Goal: Transaction & Acquisition: Purchase product/service

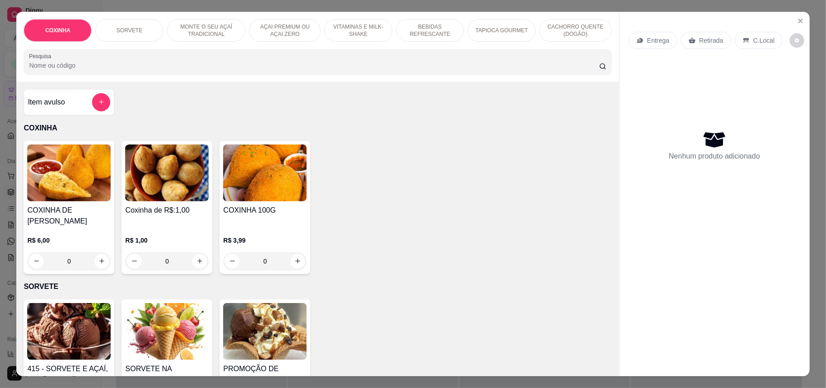
scroll to position [121, 0]
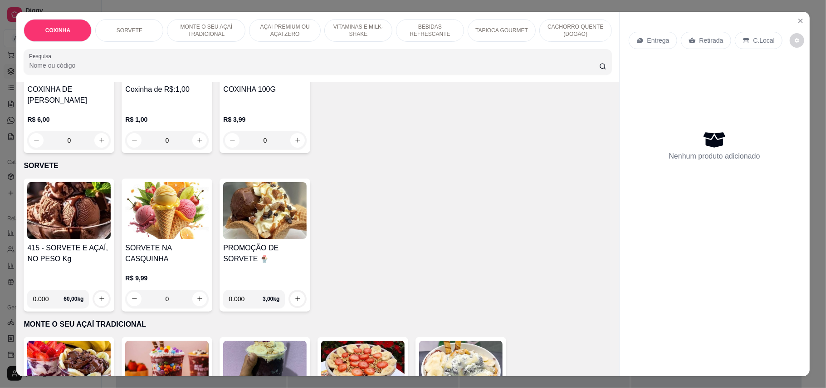
click at [74, 242] on h4 "415 - SORVETE E AÇAÍ, NO PESO Kg" at bounding box center [68, 253] width 83 height 22
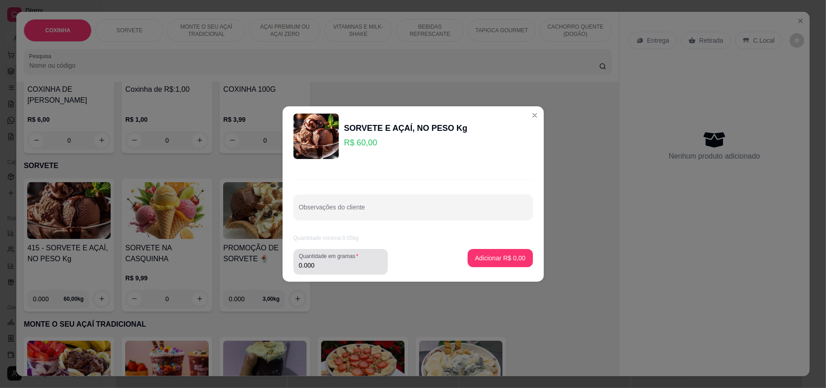
click at [338, 267] on input "0.000" at bounding box center [340, 264] width 83 height 9
type input "0.417"
click at [496, 258] on p "Adicionar R$ 25,02" at bounding box center [498, 257] width 54 height 9
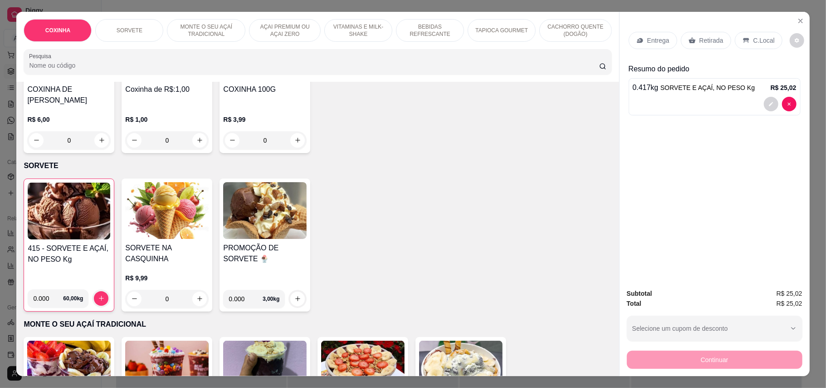
click at [714, 36] on p "Retirada" at bounding box center [712, 40] width 24 height 9
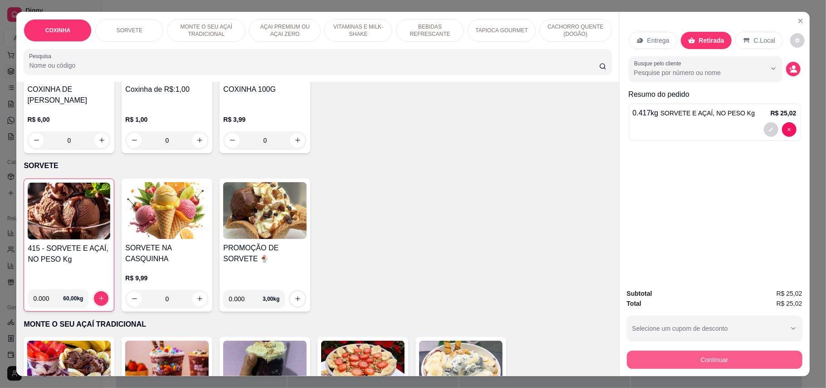
click at [705, 367] on button "Continuar" at bounding box center [715, 359] width 176 height 18
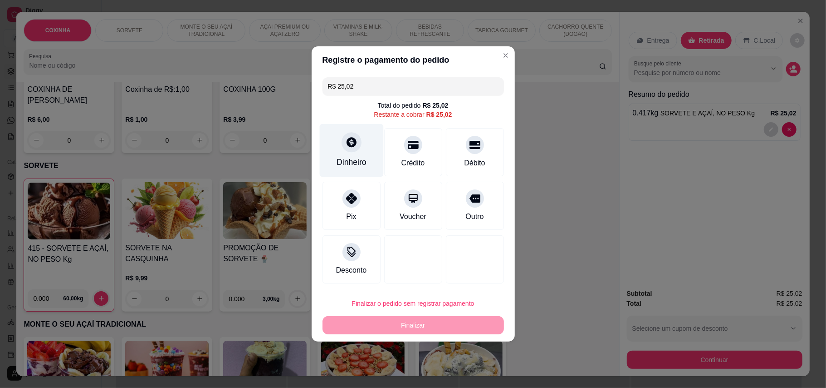
click at [349, 153] on div "Dinheiro" at bounding box center [351, 150] width 64 height 53
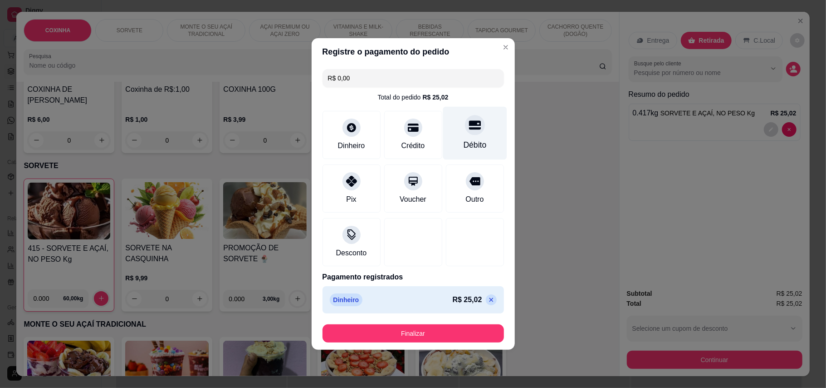
click at [456, 135] on div "Débito" at bounding box center [475, 133] width 64 height 53
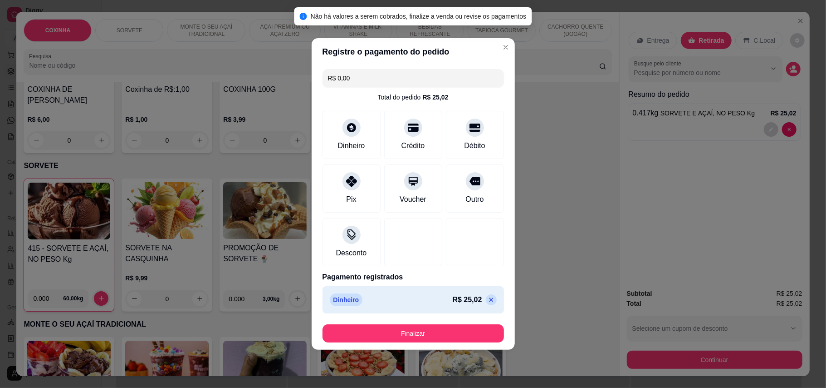
click at [488, 296] on icon at bounding box center [491, 299] width 7 height 7
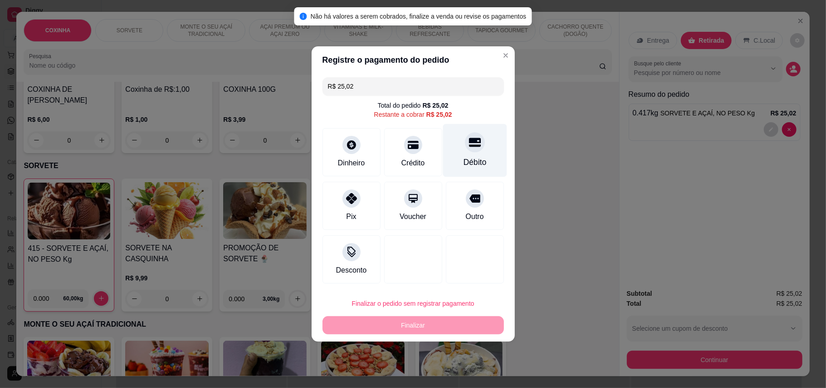
click at [464, 158] on div "Débito" at bounding box center [474, 162] width 23 height 12
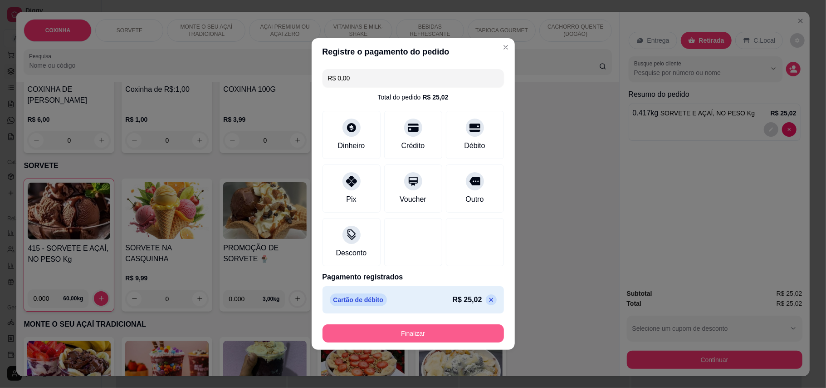
click at [480, 338] on button "Finalizar" at bounding box center [414, 333] width 182 height 18
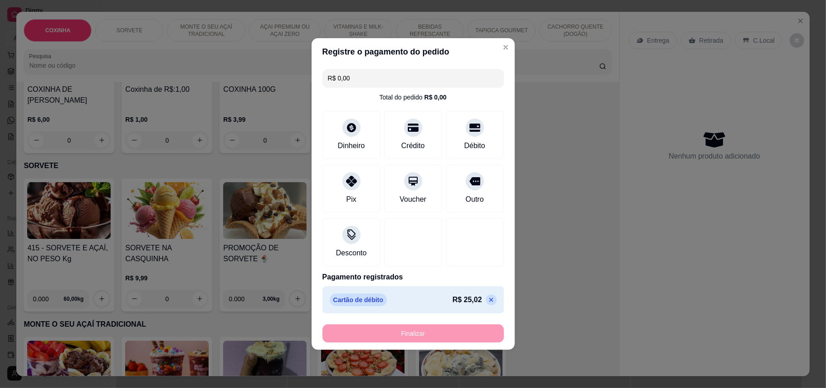
type input "-R$ 25,02"
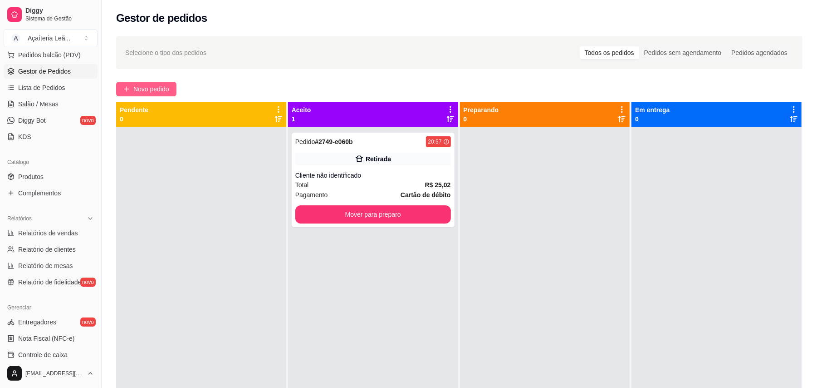
click at [142, 88] on span "Novo pedido" at bounding box center [151, 89] width 36 height 10
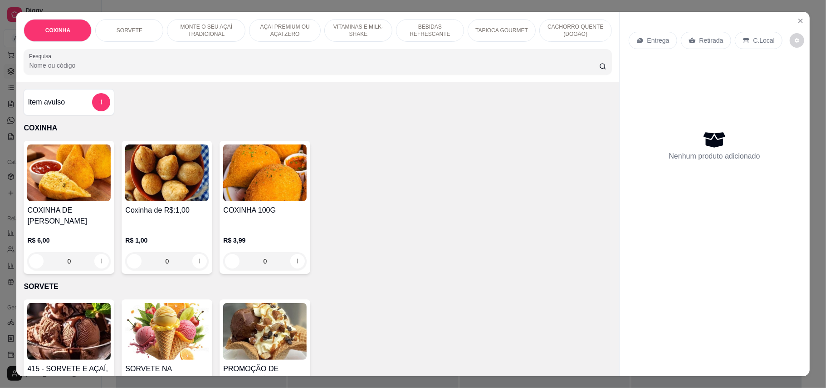
click at [49, 338] on img at bounding box center [68, 331] width 83 height 57
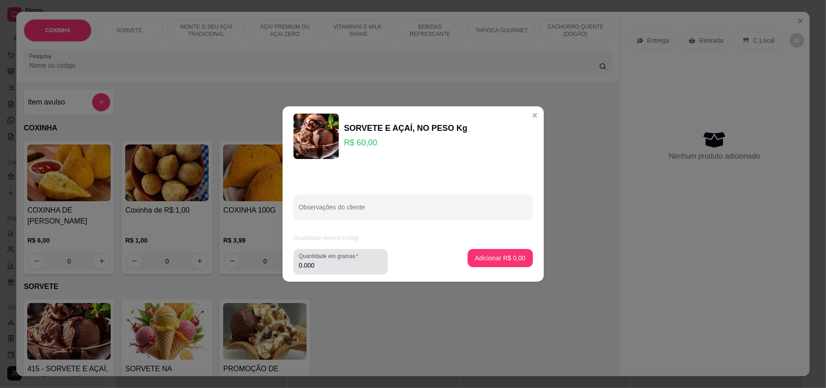
click at [322, 270] on div "0.000" at bounding box center [340, 261] width 83 height 18
type input "0.122"
click at [508, 250] on button "Adicionar R$ 7,32" at bounding box center [500, 258] width 63 height 18
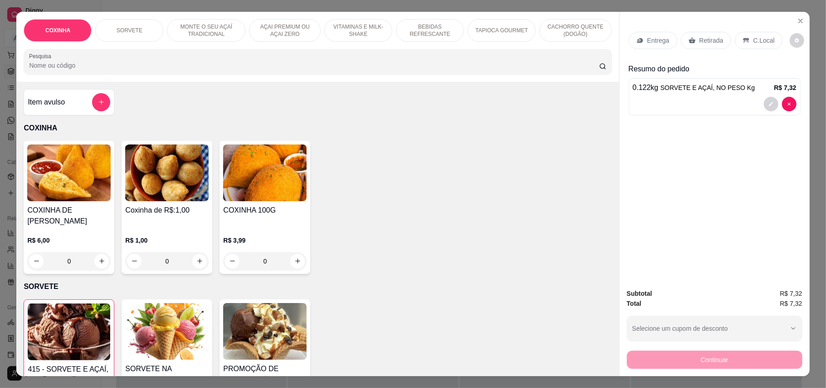
click at [82, 325] on img at bounding box center [69, 331] width 83 height 57
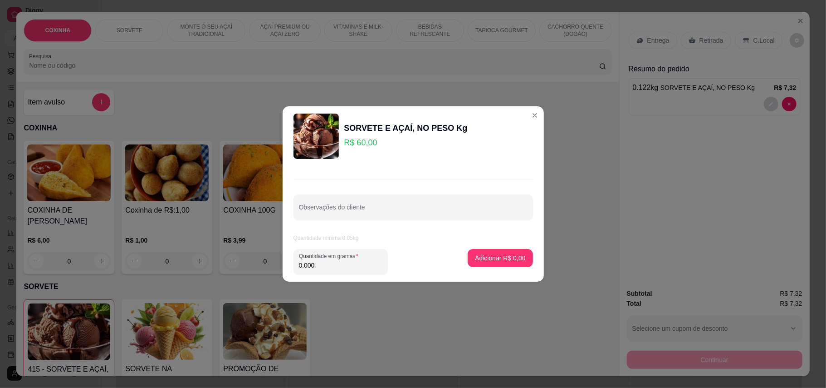
click at [319, 265] on input "0.000" at bounding box center [340, 264] width 83 height 9
type input "0.109"
click at [500, 257] on p "Adicionar R$ 6,54" at bounding box center [500, 257] width 49 height 9
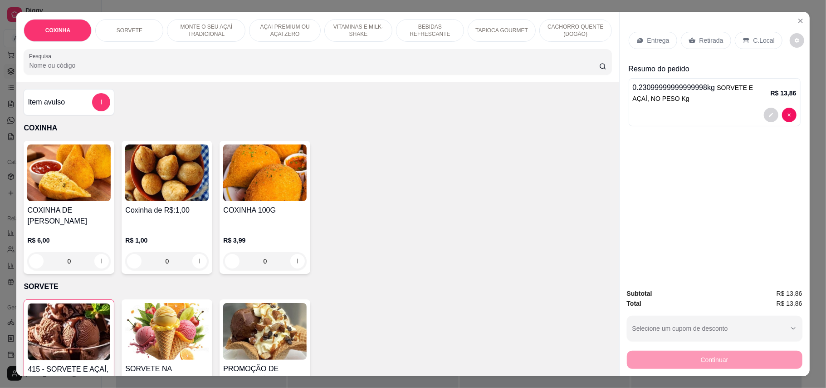
click at [690, 41] on icon at bounding box center [692, 40] width 7 height 6
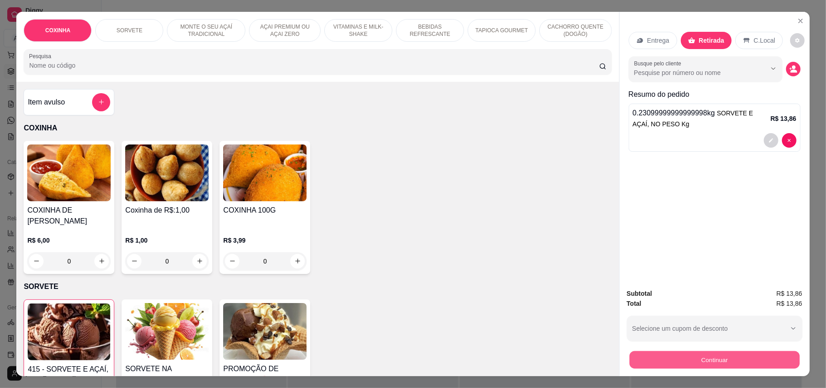
click at [766, 365] on button "Continuar" at bounding box center [714, 360] width 170 height 18
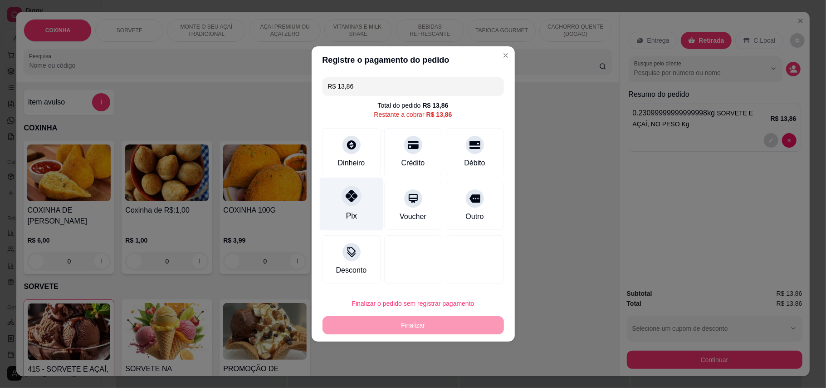
click at [353, 206] on div "Pix" at bounding box center [351, 203] width 64 height 53
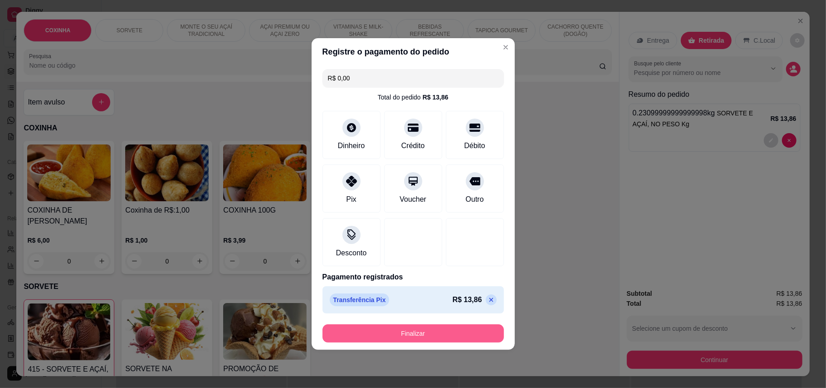
click at [441, 334] on button "Finalizar" at bounding box center [414, 333] width 182 height 18
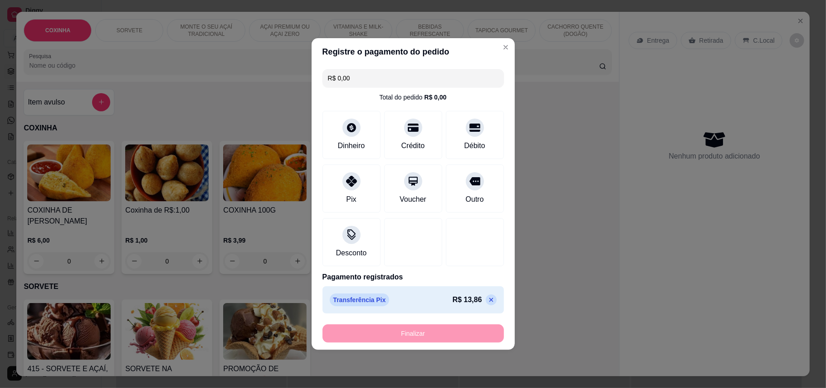
type input "-R$ 13,86"
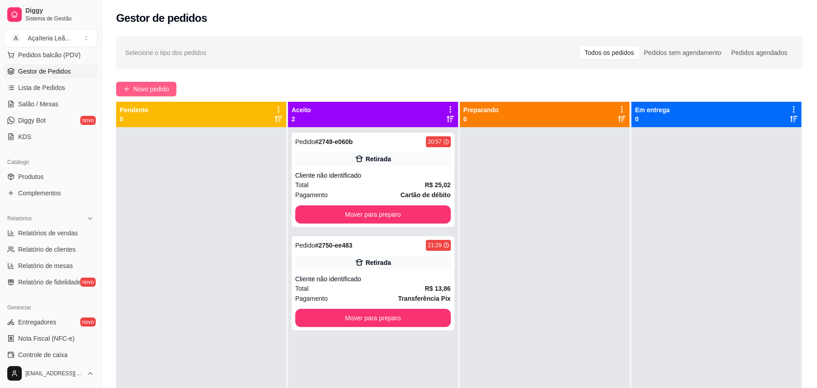
click at [151, 91] on span "Novo pedido" at bounding box center [151, 89] width 36 height 10
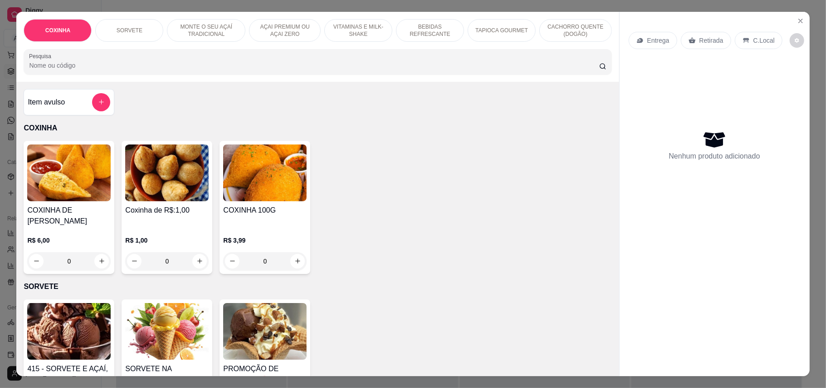
click at [153, 173] on img at bounding box center [166, 172] width 83 height 57
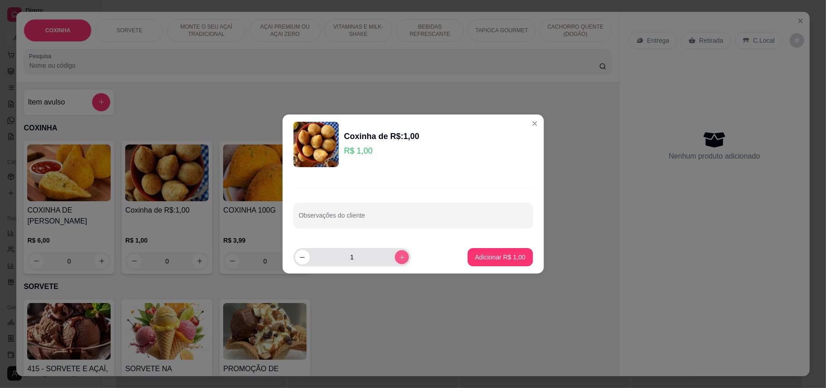
click at [395, 262] on button "increase-product-quantity" at bounding box center [402, 257] width 14 height 14
click at [395, 262] on button "increase-product-quantity" at bounding box center [402, 257] width 15 height 15
type input "4"
click at [476, 253] on p "Adicionar R$ 4,00" at bounding box center [500, 256] width 50 height 9
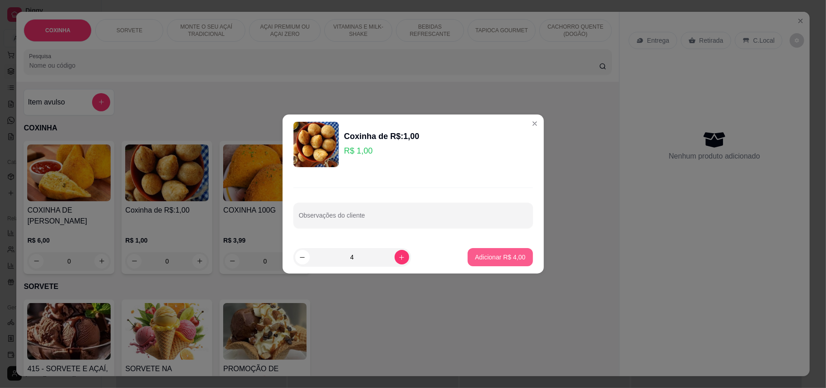
type input "4"
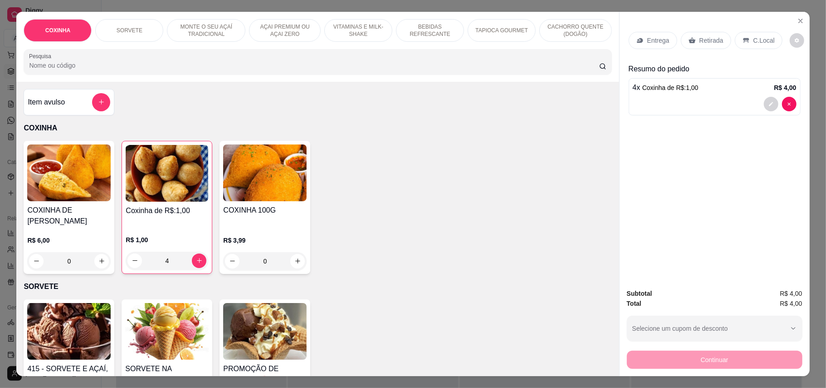
click at [707, 36] on p "Retirada" at bounding box center [712, 40] width 24 height 9
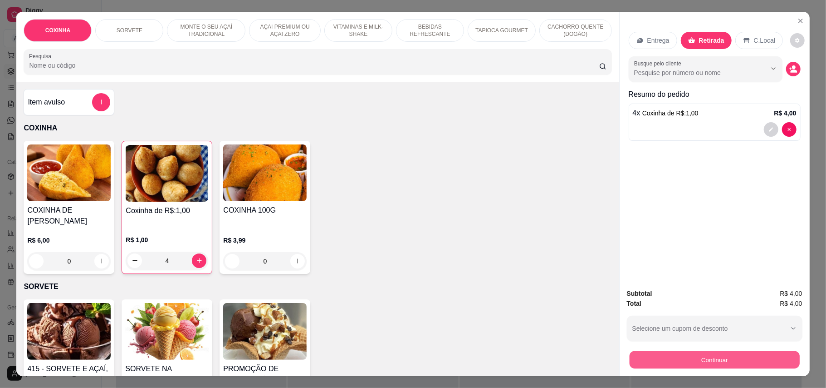
click at [770, 363] on button "Continuar" at bounding box center [714, 360] width 170 height 18
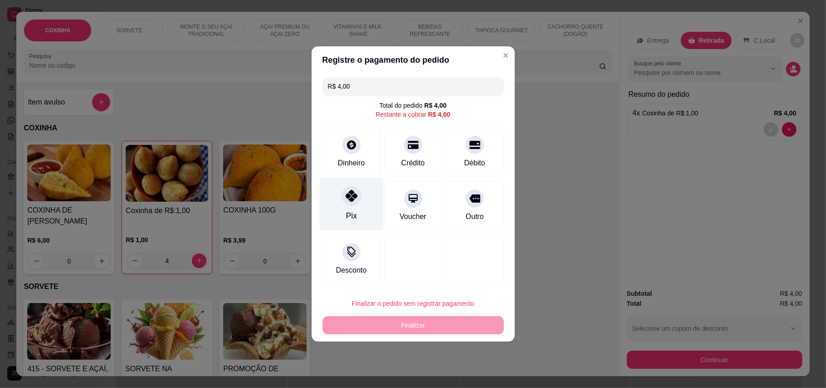
click at [358, 207] on div "Pix" at bounding box center [351, 203] width 64 height 53
type input "R$ 0,00"
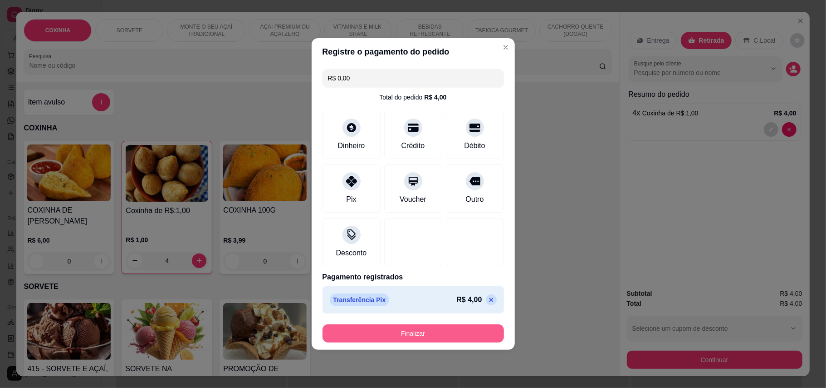
click at [416, 332] on button "Finalizar" at bounding box center [414, 333] width 182 height 18
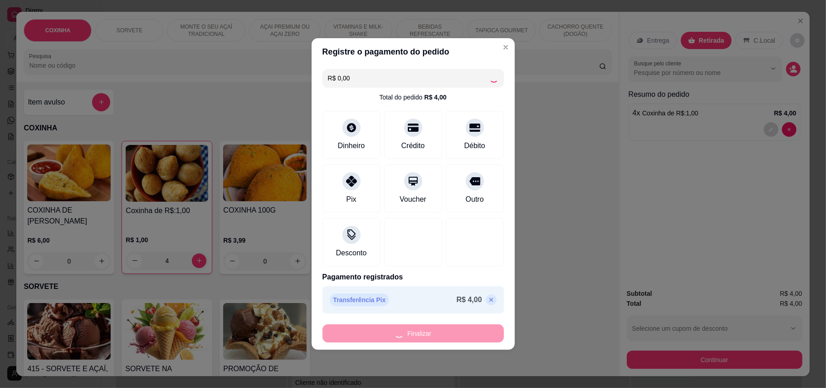
type input "0"
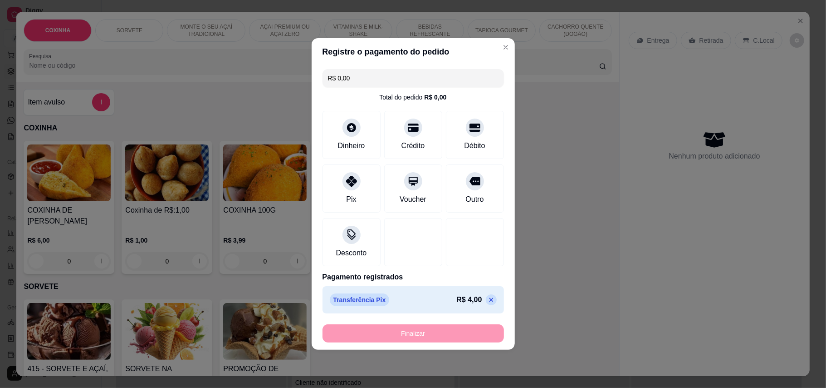
type input "-R$ 4,00"
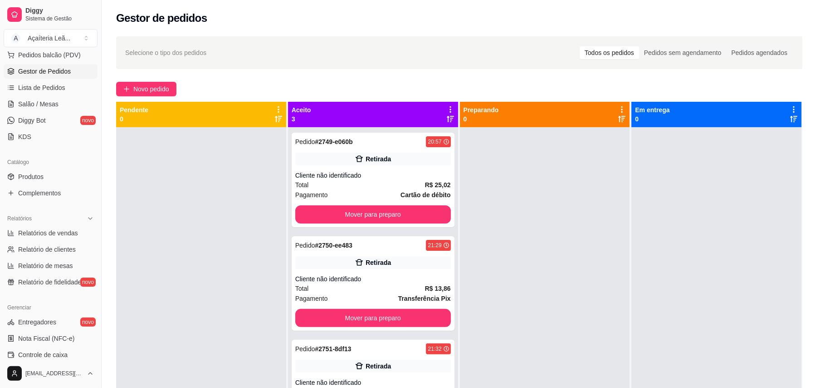
click at [147, 81] on div "Selecione o tipo dos pedidos Todos os pedidos Pedidos sem agendamento Pedidos a…" at bounding box center [460, 265] width 716 height 469
click at [169, 92] on span "Novo pedido" at bounding box center [151, 89] width 36 height 10
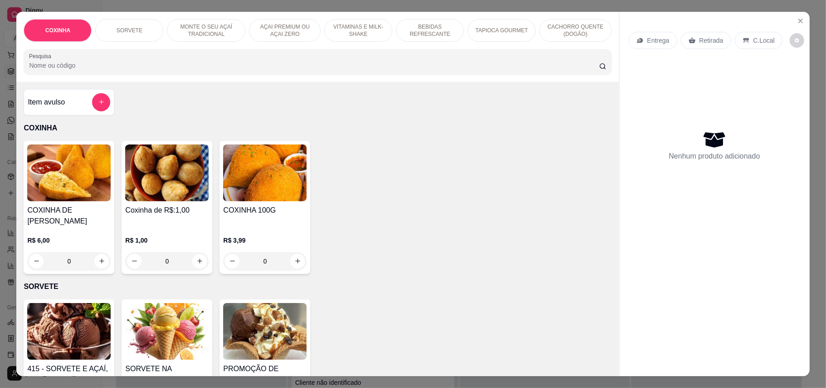
click at [164, 191] on img at bounding box center [166, 172] width 83 height 57
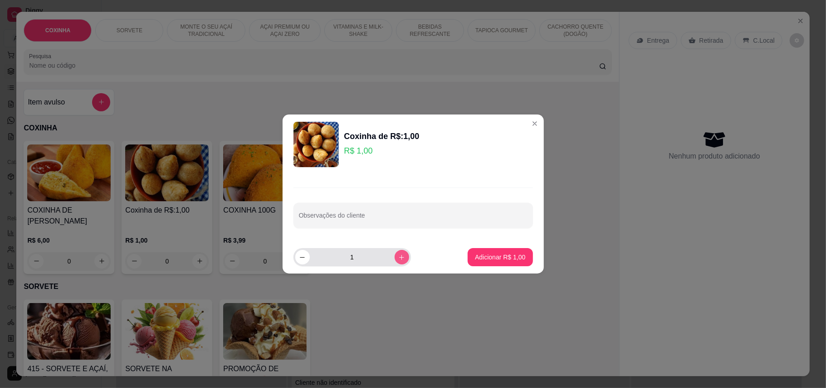
click at [398, 260] on icon "increase-product-quantity" at bounding box center [401, 257] width 7 height 7
type input "2"
click at [511, 253] on p "Adicionar R$ 2,00" at bounding box center [500, 256] width 50 height 9
type input "2"
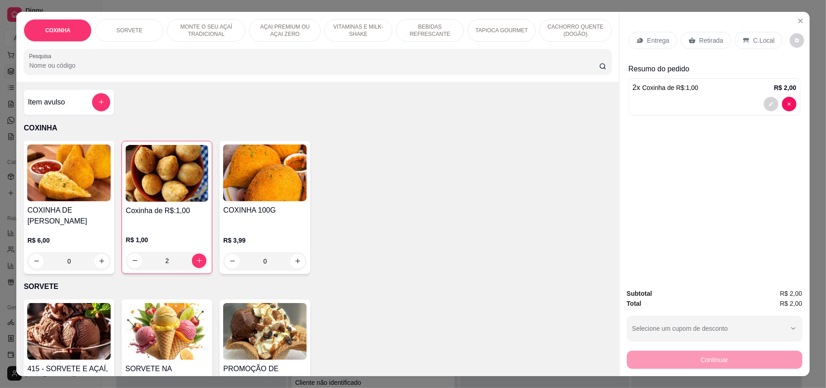
click at [697, 31] on div "Entrega Retirada C.Local" at bounding box center [715, 41] width 172 height 32
click at [702, 38] on p "Retirada" at bounding box center [712, 40] width 24 height 9
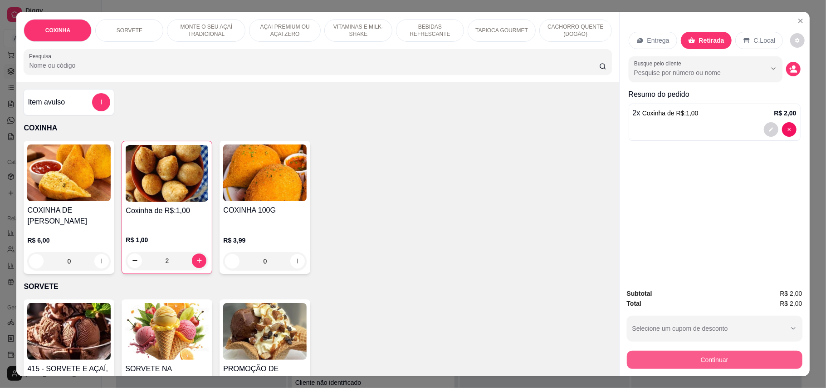
click at [741, 366] on button "Continuar" at bounding box center [715, 359] width 176 height 18
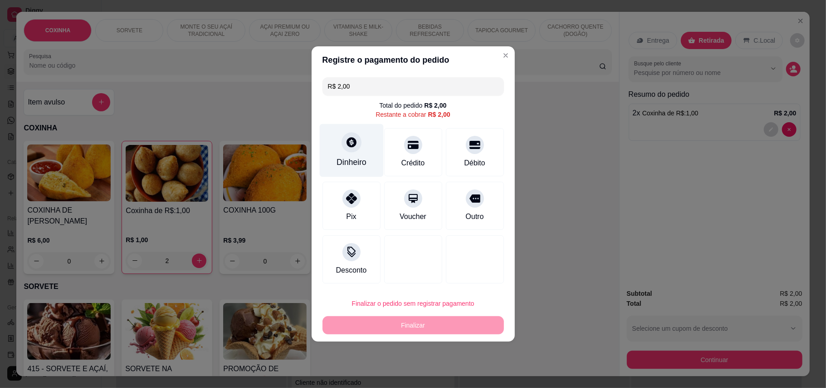
click at [345, 152] on div "Dinheiro" at bounding box center [351, 150] width 64 height 53
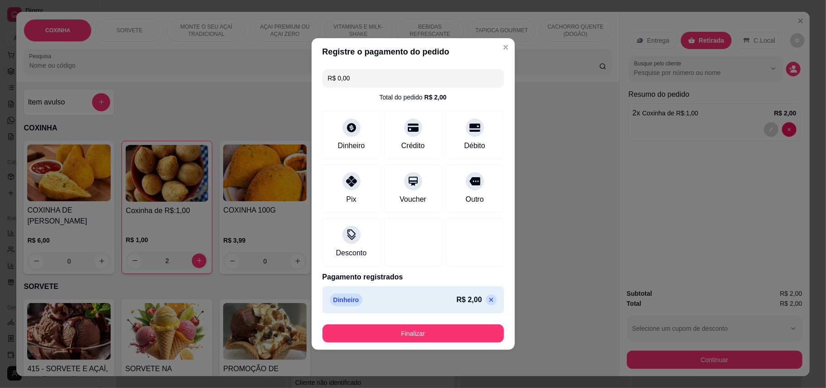
type input "R$ 0,00"
click at [458, 340] on button "Finalizar" at bounding box center [414, 333] width 182 height 18
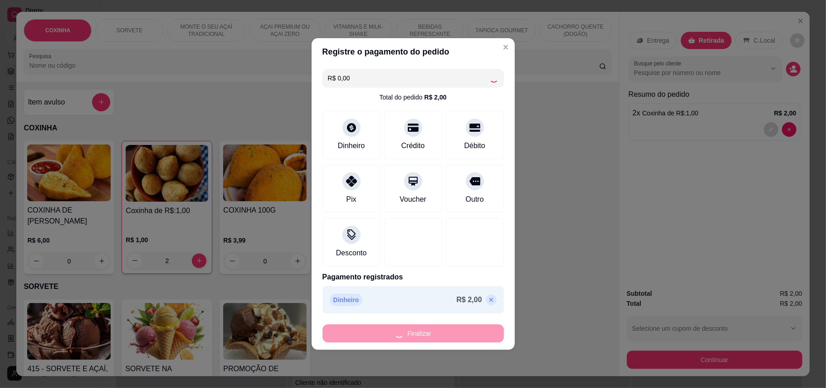
type input "0"
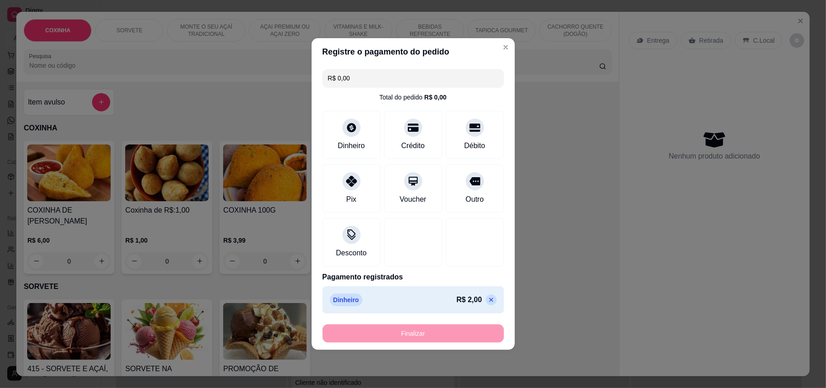
type input "-R$ 2,00"
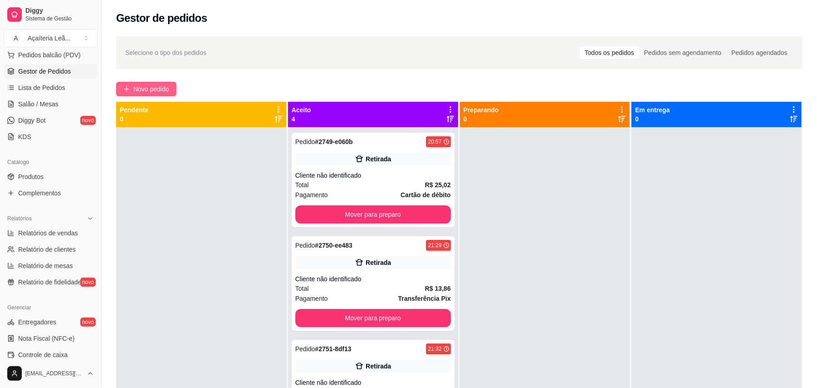
click at [165, 84] on span "Novo pedido" at bounding box center [151, 89] width 36 height 10
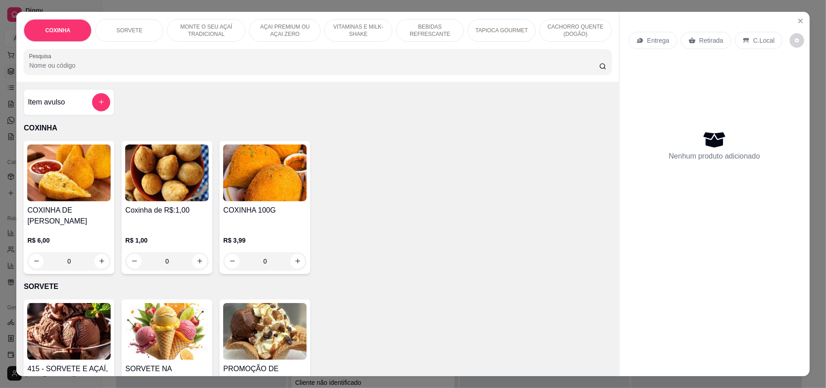
scroll to position [182, 0]
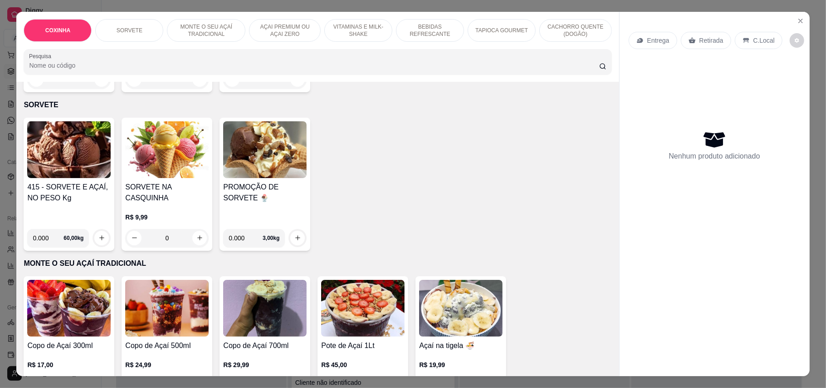
click at [71, 304] on img at bounding box center [68, 308] width 83 height 57
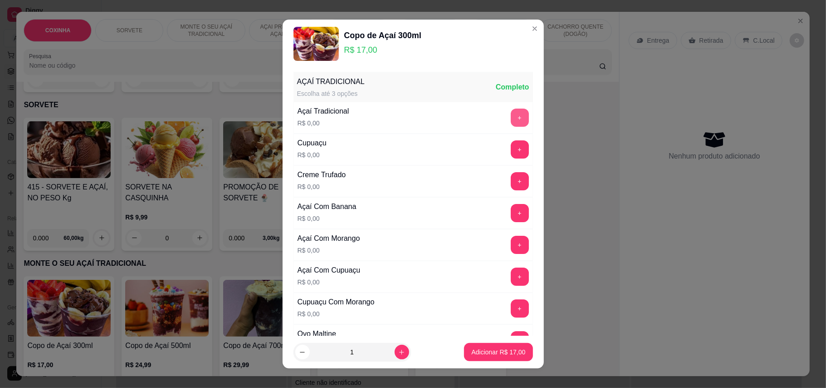
click at [511, 117] on button "+" at bounding box center [520, 117] width 18 height 18
click at [511, 152] on button "+" at bounding box center [520, 149] width 18 height 18
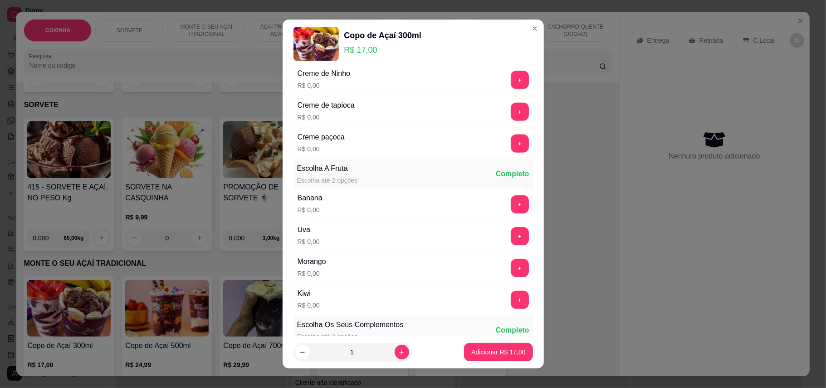
scroll to position [423, 0]
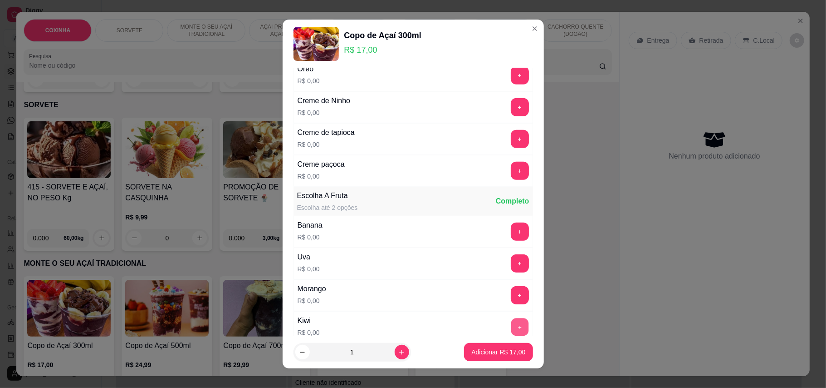
click at [511, 329] on button "+" at bounding box center [520, 327] width 18 height 18
click at [511, 304] on button "+" at bounding box center [520, 295] width 18 height 18
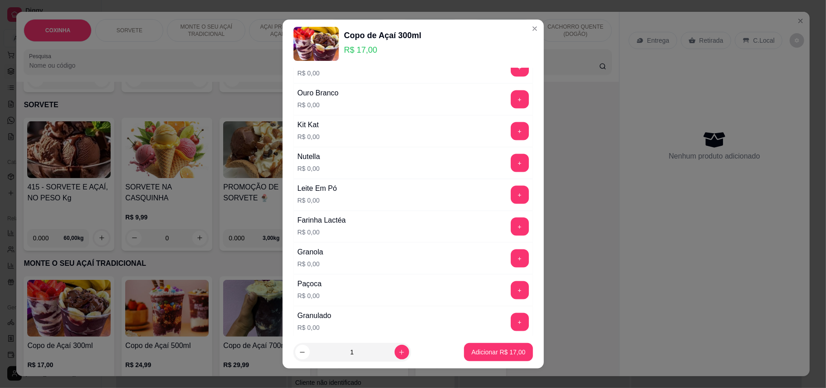
scroll to position [968, 0]
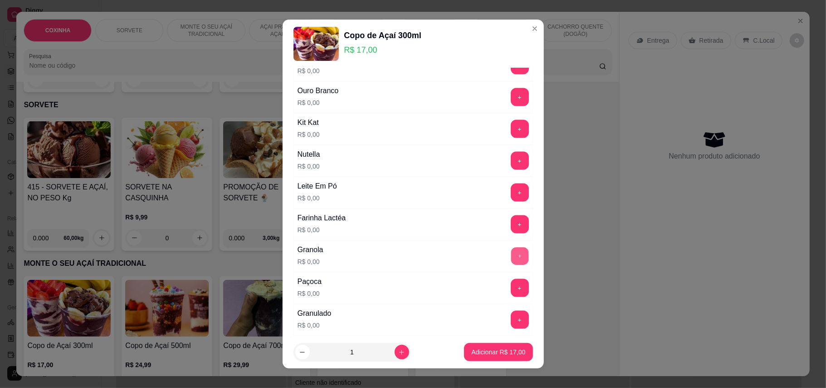
click at [511, 265] on button "+" at bounding box center [520, 256] width 18 height 18
click at [511, 201] on button "+" at bounding box center [520, 192] width 18 height 18
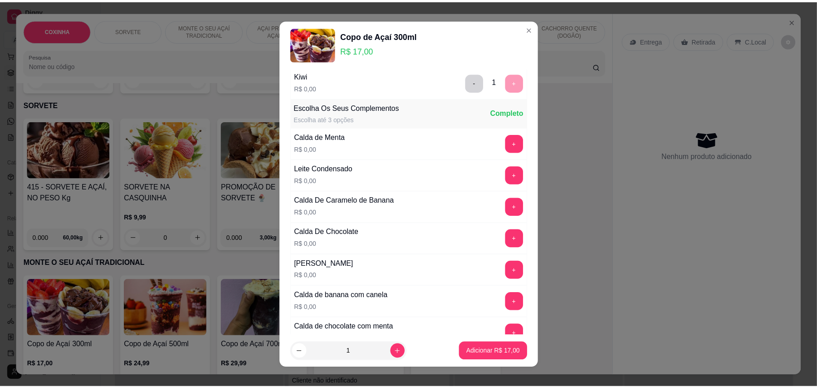
scroll to position [665, 0]
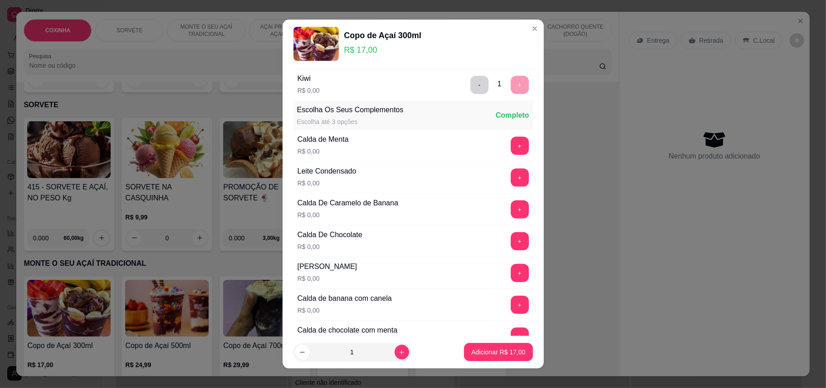
click at [507, 179] on div "+" at bounding box center [519, 177] width 25 height 18
click at [511, 186] on button "+" at bounding box center [520, 177] width 18 height 18
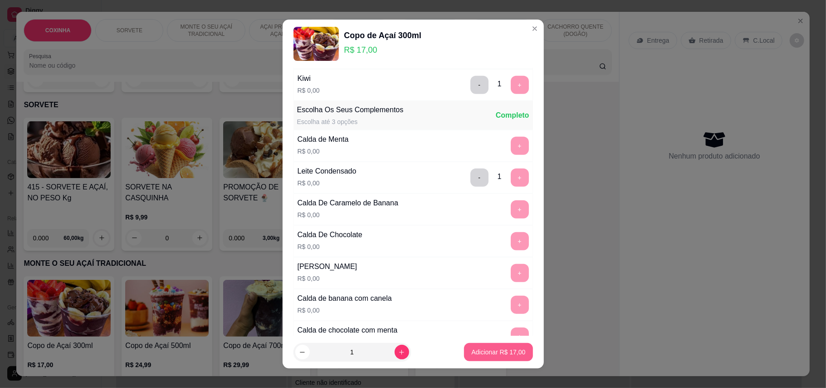
click at [487, 353] on p "Adicionar R$ 17,00" at bounding box center [498, 351] width 54 height 9
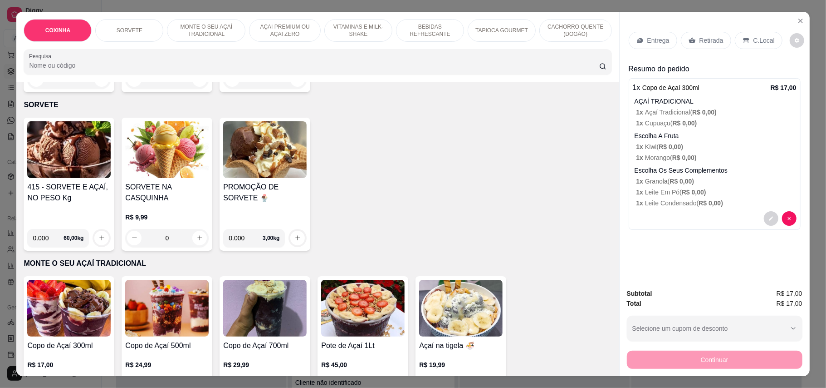
click at [709, 40] on p "Retirada" at bounding box center [712, 40] width 24 height 9
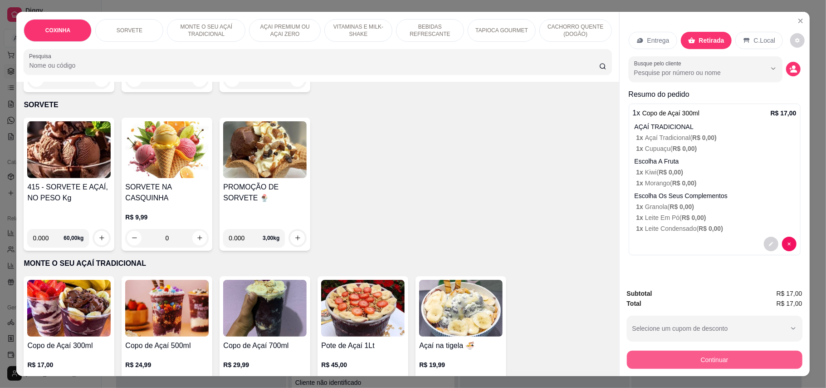
click at [743, 363] on button "Continuar" at bounding box center [715, 359] width 176 height 18
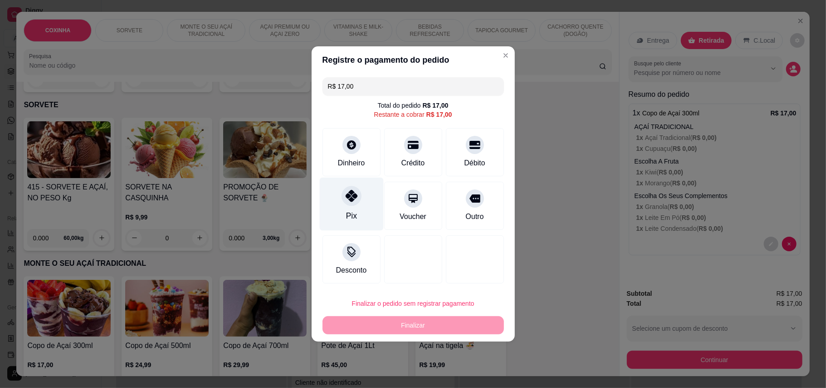
click at [358, 202] on div "Pix" at bounding box center [351, 203] width 64 height 53
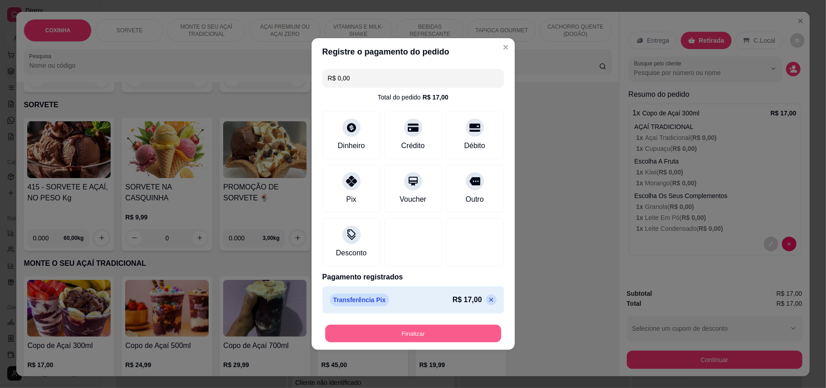
click at [428, 332] on button "Finalizar" at bounding box center [413, 333] width 176 height 18
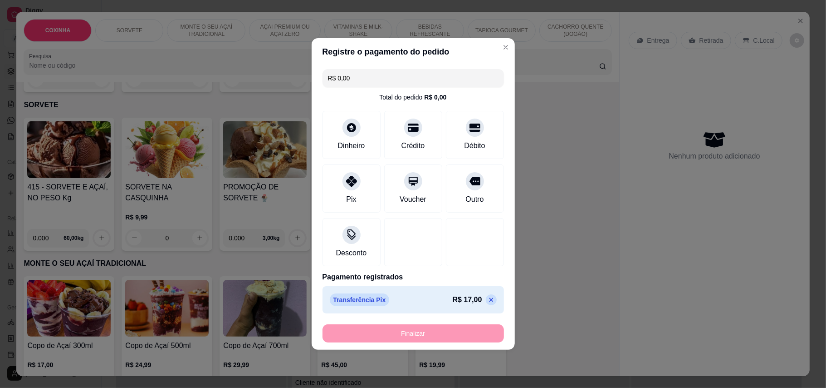
type input "-R$ 17,00"
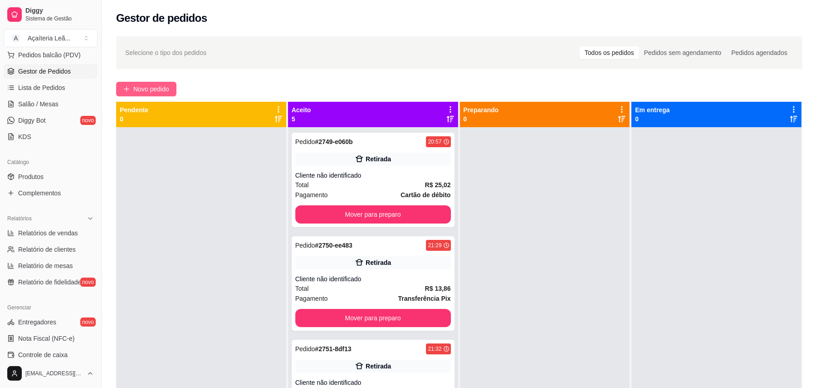
click at [142, 89] on span "Novo pedido" at bounding box center [151, 89] width 36 height 10
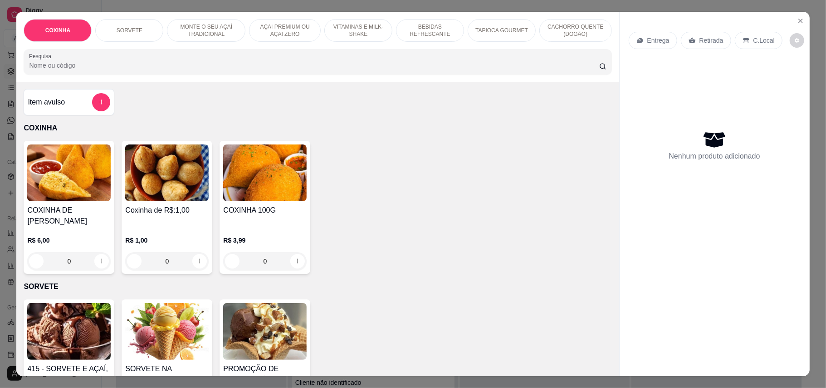
click at [169, 200] on img at bounding box center [166, 172] width 83 height 57
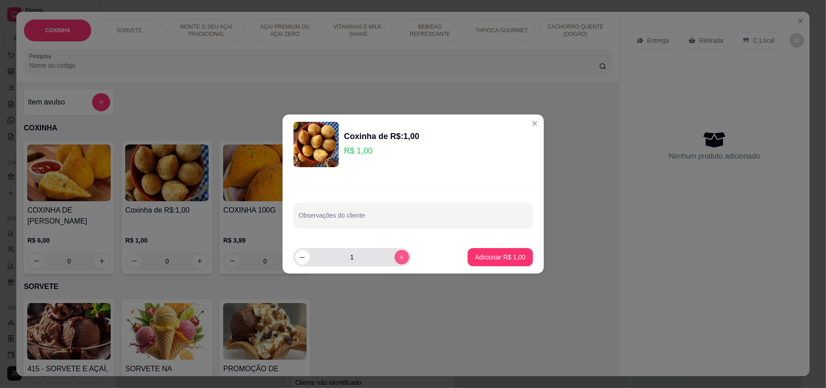
click at [398, 259] on icon "increase-product-quantity" at bounding box center [401, 257] width 7 height 7
click at [398, 260] on icon "increase-product-quantity" at bounding box center [401, 257] width 7 height 7
type input "4"
click at [491, 257] on p "Adicionar R$ 4,00" at bounding box center [500, 256] width 50 height 9
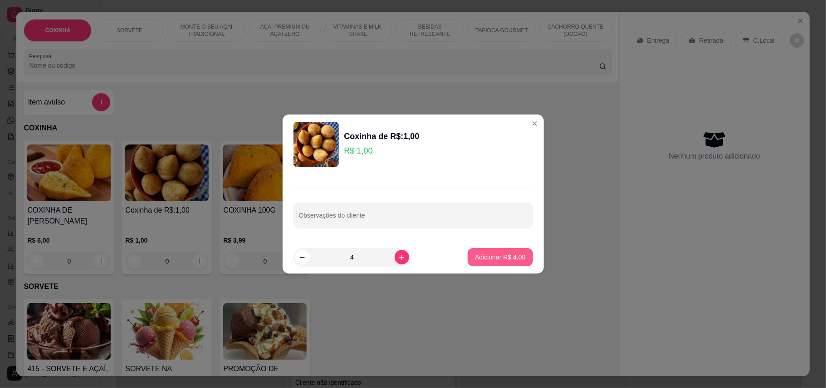
type input "4"
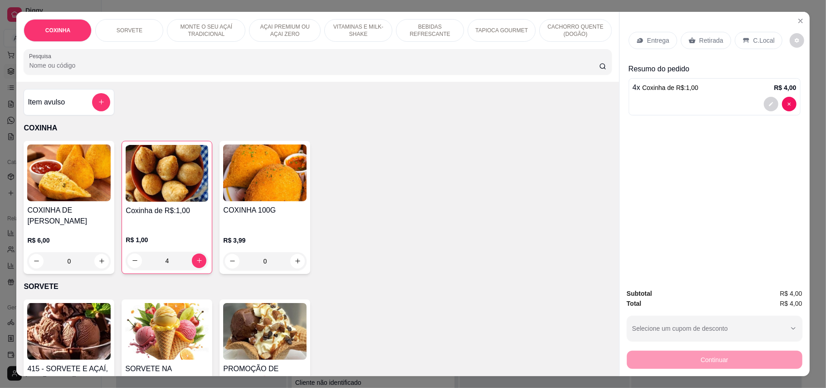
click at [710, 37] on p "Retirada" at bounding box center [712, 40] width 24 height 9
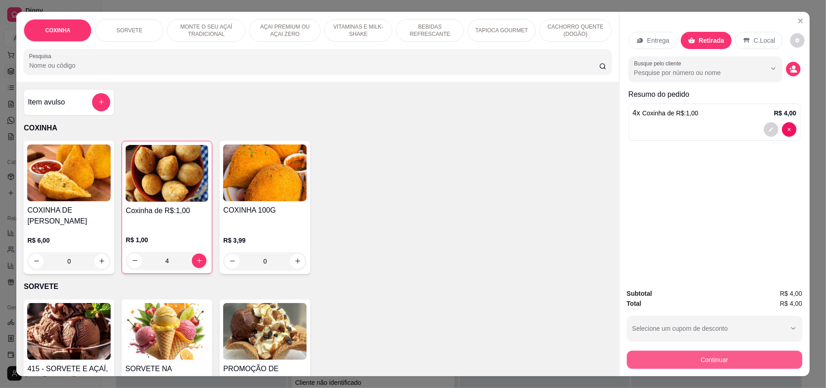
click at [759, 351] on button "Continuar" at bounding box center [715, 359] width 176 height 18
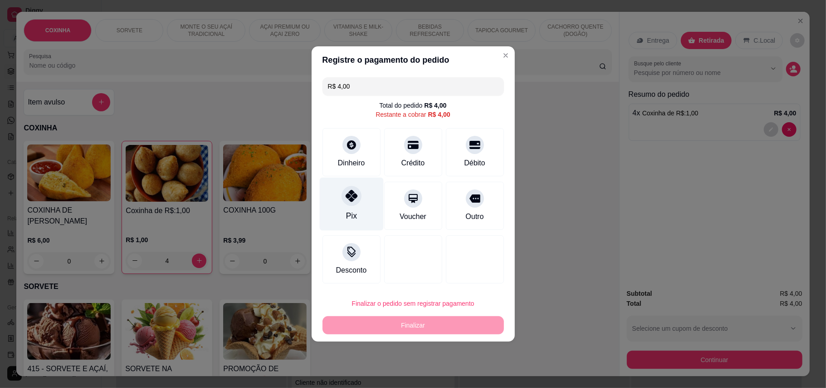
click at [358, 212] on div "Pix" at bounding box center [351, 203] width 64 height 53
type input "R$ 0,00"
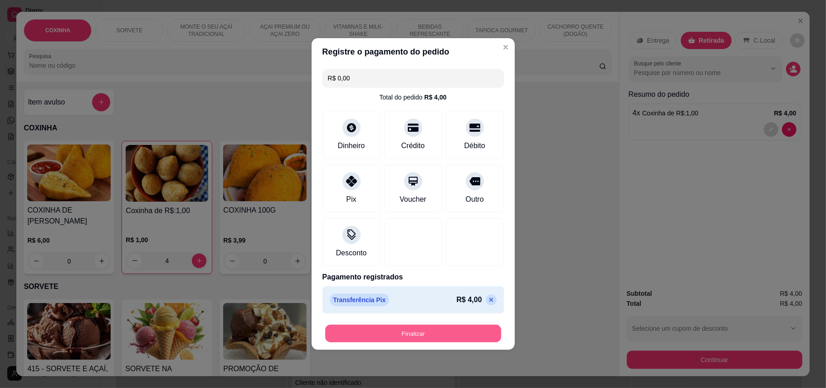
click at [396, 339] on button "Finalizar" at bounding box center [413, 333] width 176 height 18
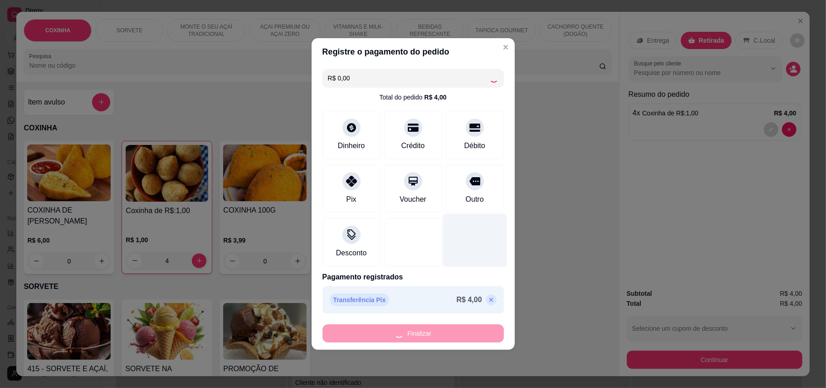
type input "0"
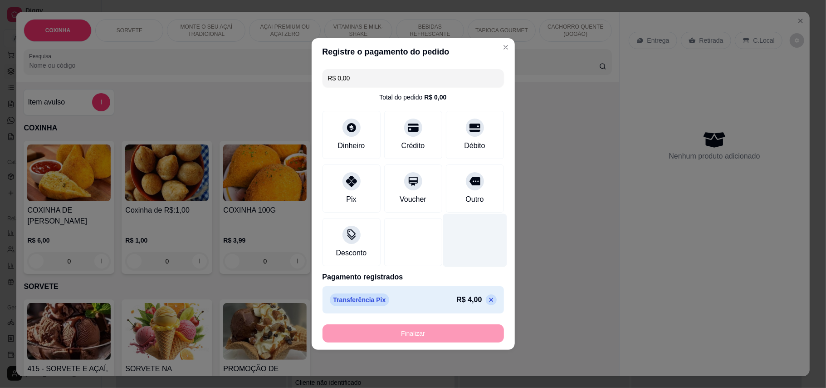
type input "-R$ 4,00"
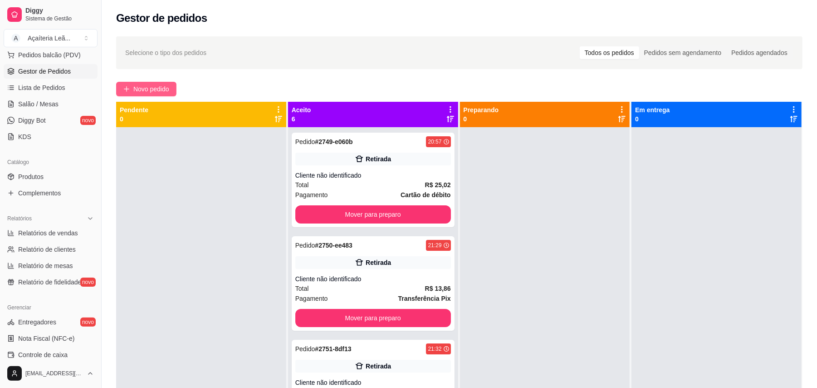
click at [142, 84] on span "Novo pedido" at bounding box center [151, 89] width 36 height 10
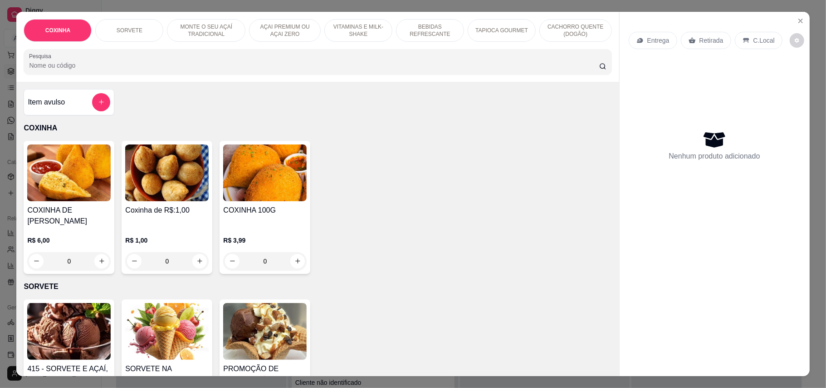
click at [371, 299] on div "415 - SORVETE E AÇAÍ, NO PESO Kg 0.000 60,00 kg SORVETE NA CASQUINHA R$ 9,99 0 …" at bounding box center [318, 365] width 588 height 133
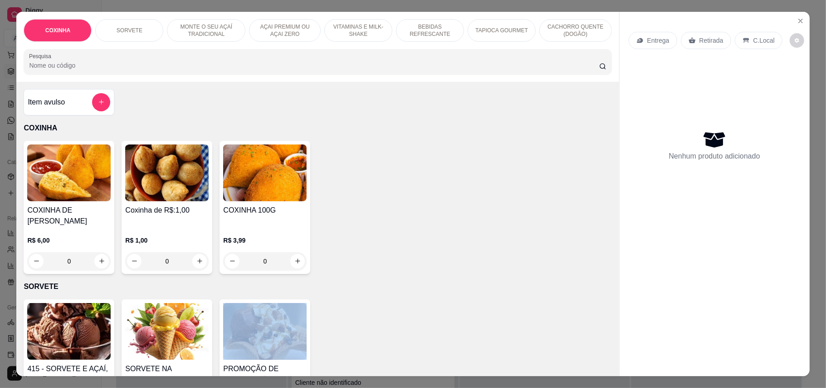
click at [371, 299] on div "415 - SORVETE E AÇAÍ, NO PESO Kg 0.000 60,00 kg SORVETE NA CASQUINHA R$ 9,99 0 …" at bounding box center [318, 365] width 588 height 133
click at [371, 287] on div "Item avulso COXINHA COXINHA DE FRANGO R$ 6,00 0 Coxinha de R$:1,00 R$ 1,00 0 CO…" at bounding box center [317, 229] width 603 height 294
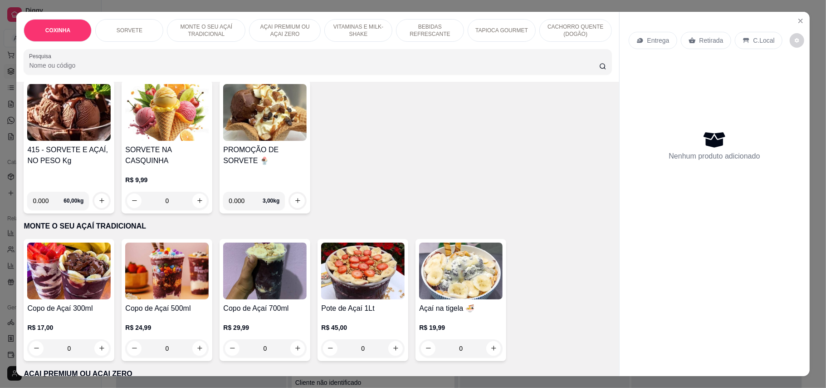
scroll to position [121, 0]
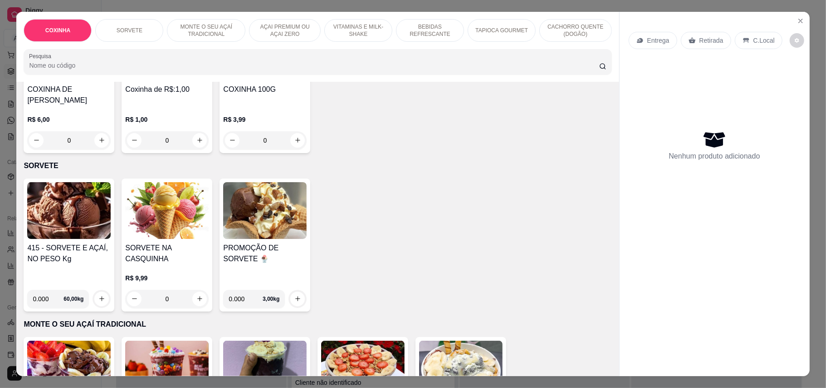
click at [82, 191] on img at bounding box center [68, 210] width 83 height 57
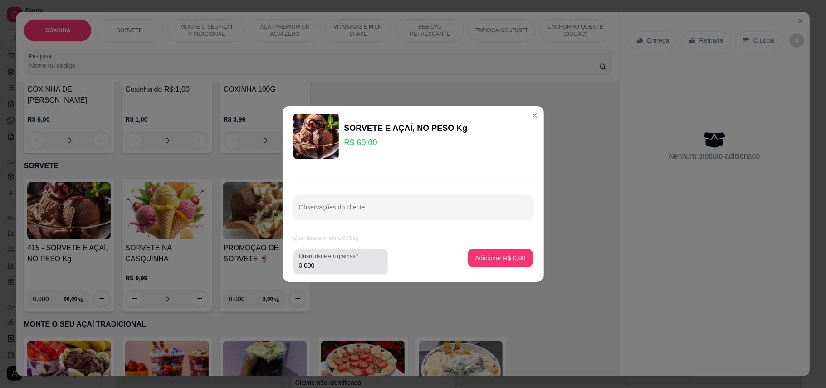
click at [336, 267] on input "0.000" at bounding box center [340, 264] width 83 height 9
type input "0.094"
click at [492, 260] on p "Adicionar R$ 5,64" at bounding box center [500, 257] width 50 height 9
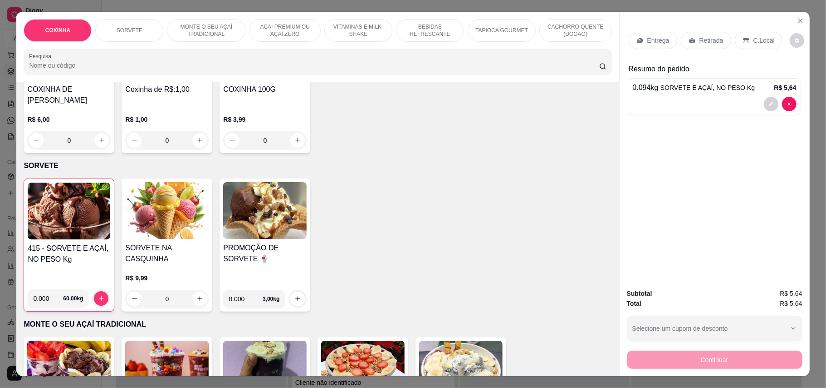
click at [711, 37] on p "Retirada" at bounding box center [712, 40] width 24 height 9
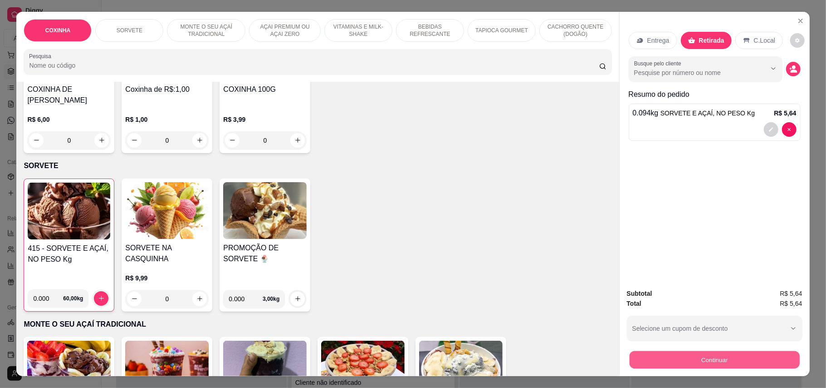
click at [766, 350] on div "Continuar" at bounding box center [715, 358] width 176 height 20
click at [766, 363] on button "Continuar" at bounding box center [715, 359] width 176 height 18
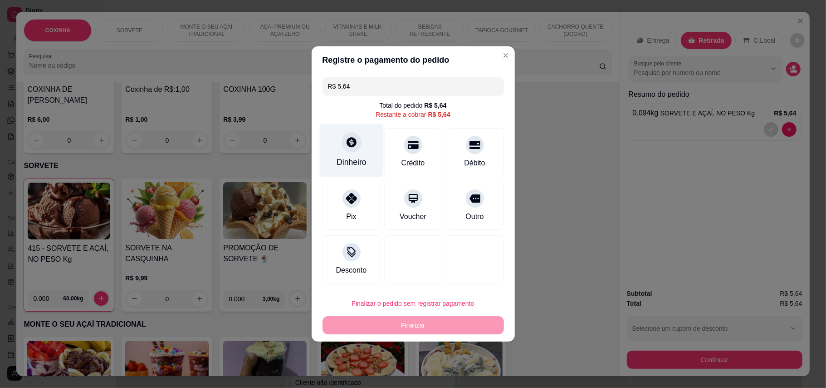
click at [361, 162] on div "Dinheiro" at bounding box center [352, 162] width 30 height 12
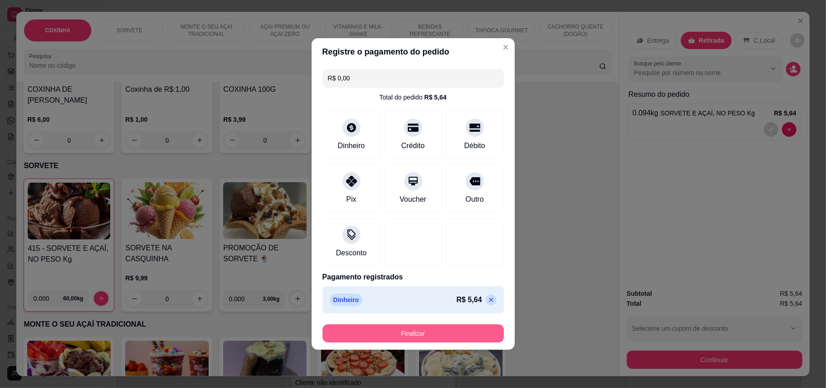
click at [469, 336] on button "Finalizar" at bounding box center [414, 333] width 182 height 18
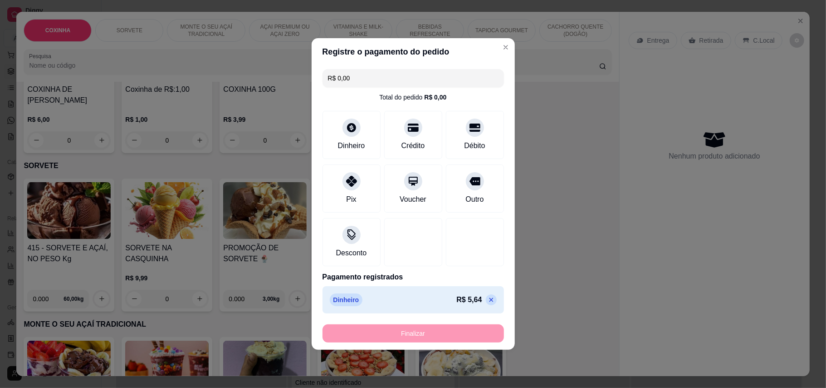
type input "-R$ 5,64"
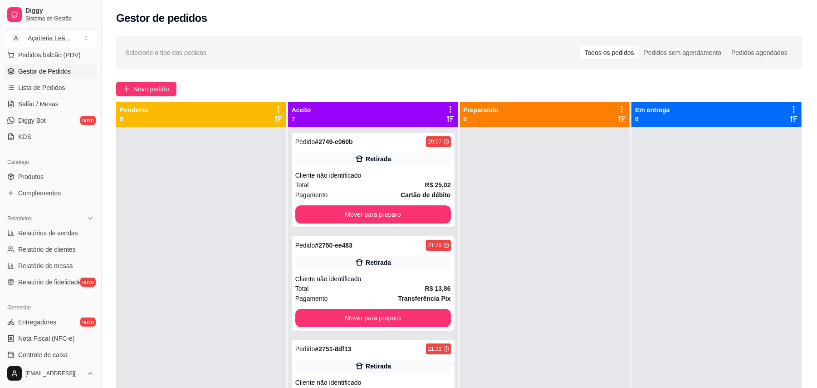
click at [44, 69] on span "Gestor de Pedidos" at bounding box center [44, 71] width 53 height 9
click at [41, 55] on span "Pedidos balcão (PDV)" at bounding box center [49, 54] width 63 height 9
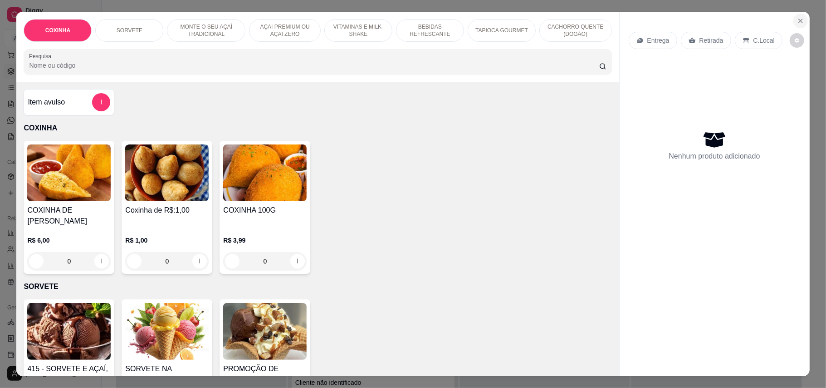
click at [797, 20] on icon "Close" at bounding box center [800, 20] width 7 height 7
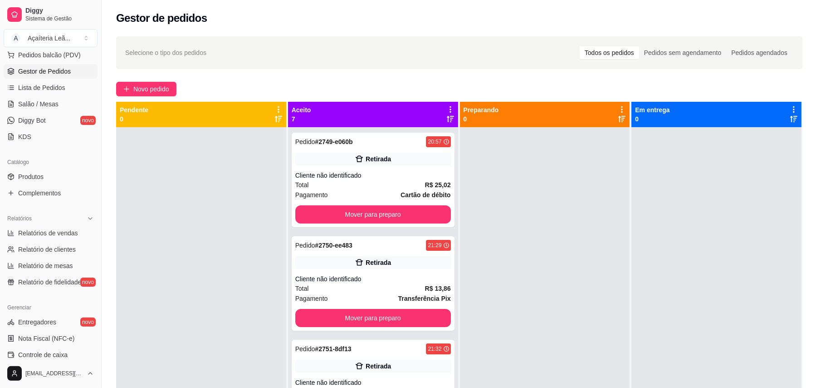
click at [44, 73] on span "Gestor de Pedidos" at bounding box center [44, 71] width 53 height 9
click at [39, 54] on span "Pedidos balcão (PDV)" at bounding box center [49, 54] width 63 height 9
